Goal: Navigation & Orientation: Find specific page/section

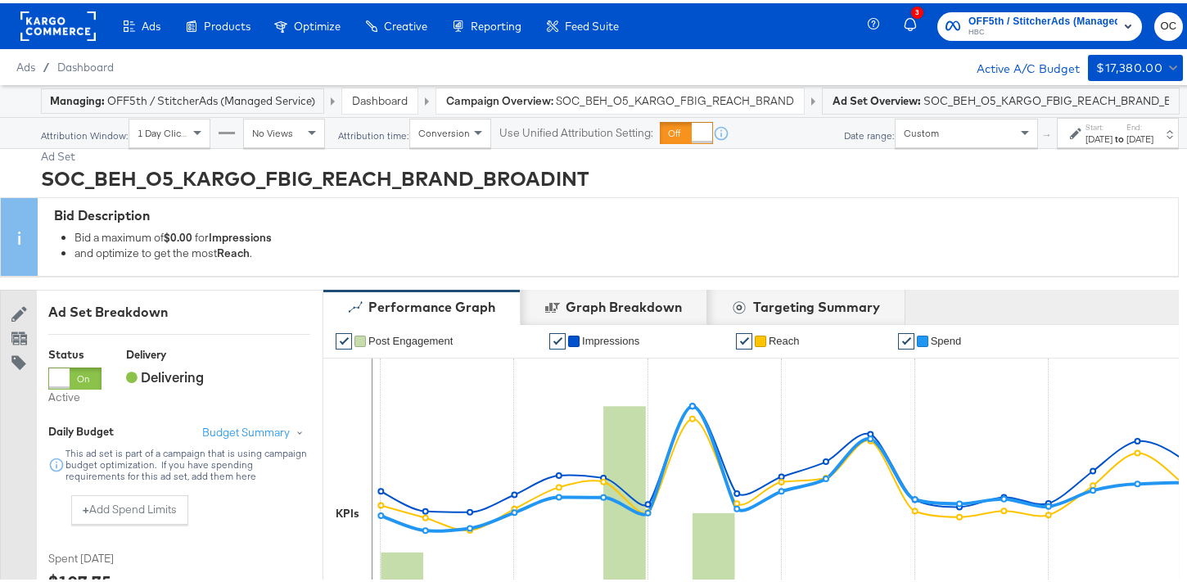
drag, startPoint x: 376, startPoint y: 117, endPoint x: 378, endPoint y: 103, distance: 14.1
click at [376, 115] on div "Attribution time: Conversion" at bounding box center [414, 129] width 154 height 29
click at [378, 103] on link "Dashboard" at bounding box center [380, 97] width 56 height 15
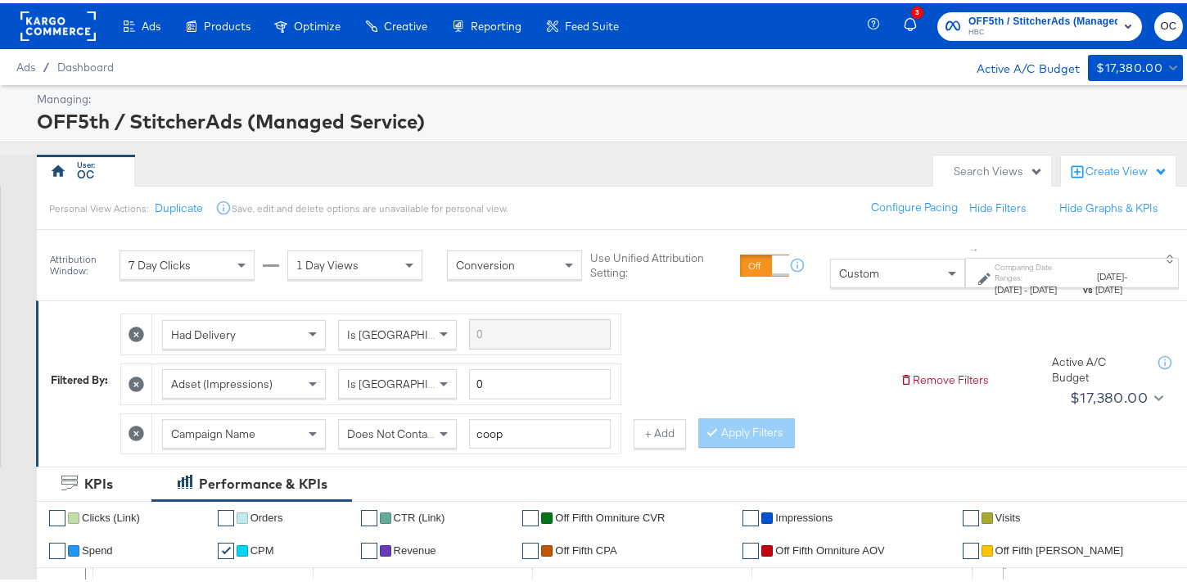
click at [1015, 19] on span "OFF5th / StitcherAds (Managed Service)" at bounding box center [1042, 18] width 149 height 17
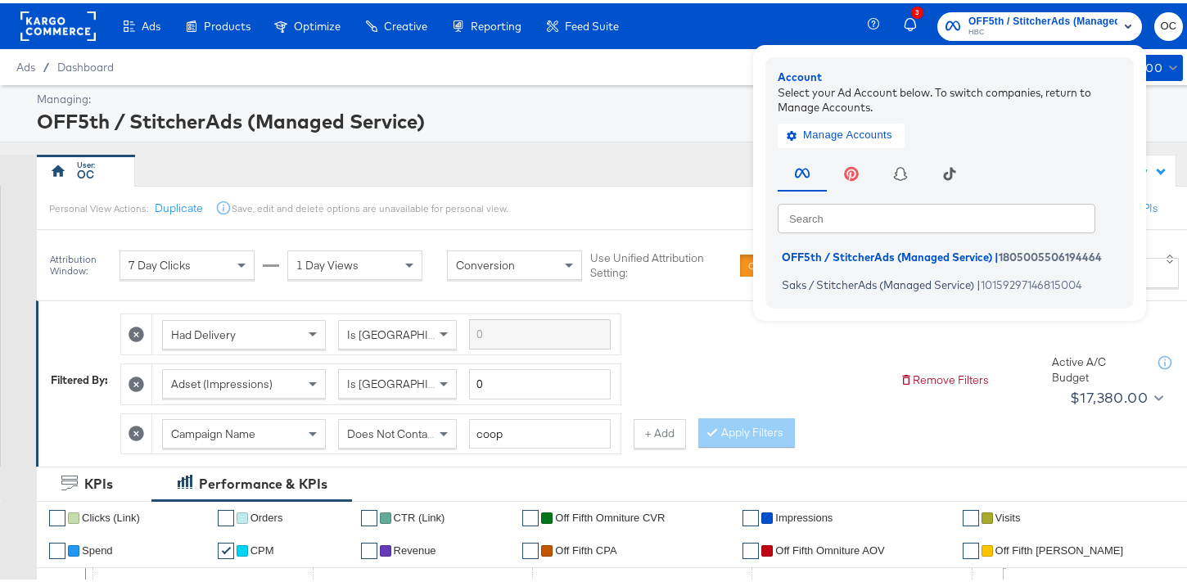
click at [48, 22] on rect at bounding box center [57, 22] width 75 height 29
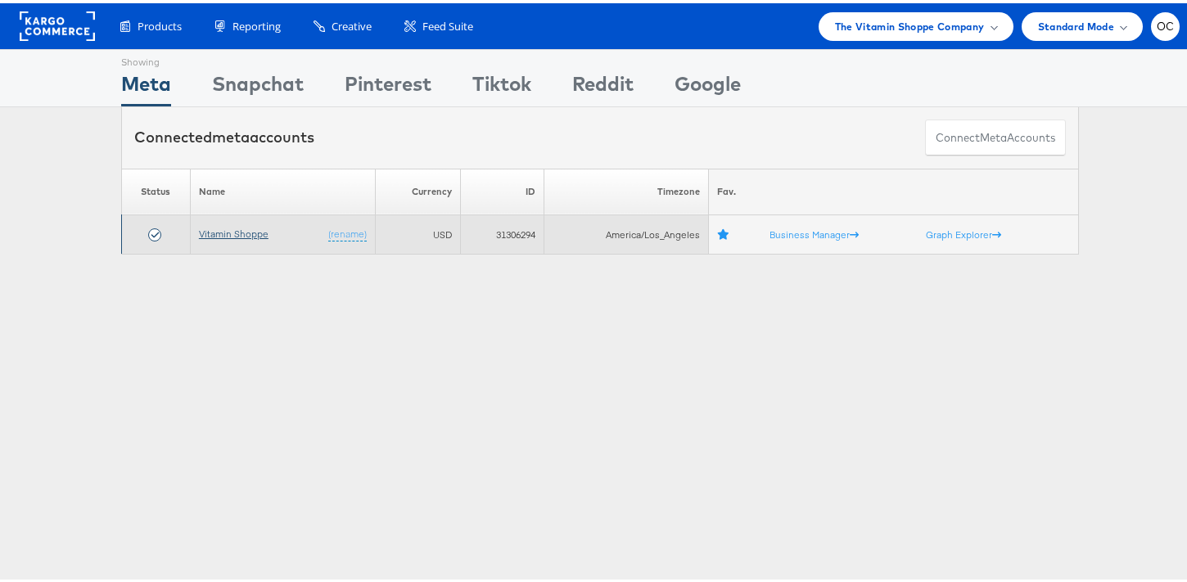
click at [238, 229] on link "Vitamin Shoppe" at bounding box center [234, 230] width 70 height 12
